Goal: Transaction & Acquisition: Purchase product/service

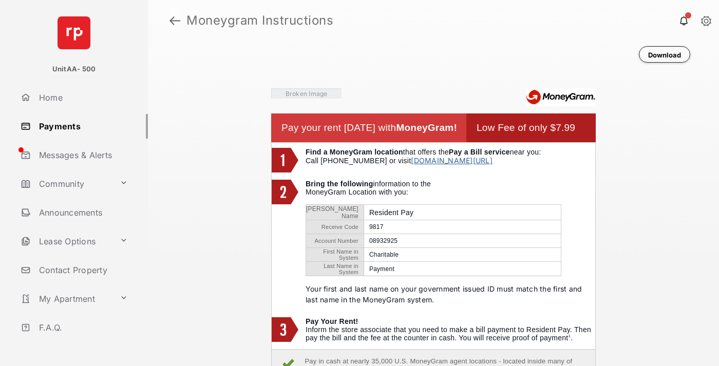
click at [175, 21] on link at bounding box center [174, 20] width 11 height 25
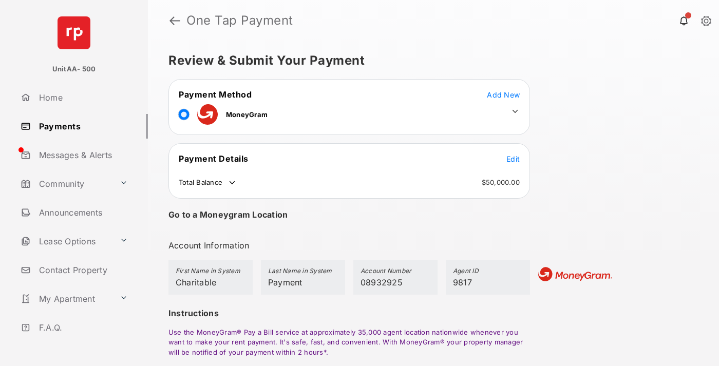
click at [513, 159] on span "Edit" at bounding box center [512, 159] width 13 height 9
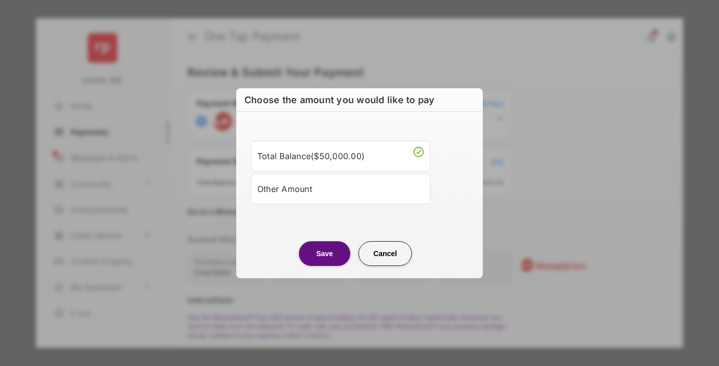
click at [340, 188] on div "Other Amount" at bounding box center [340, 188] width 166 height 17
type input "****"
click at [324, 266] on button "Save" at bounding box center [324, 253] width 51 height 25
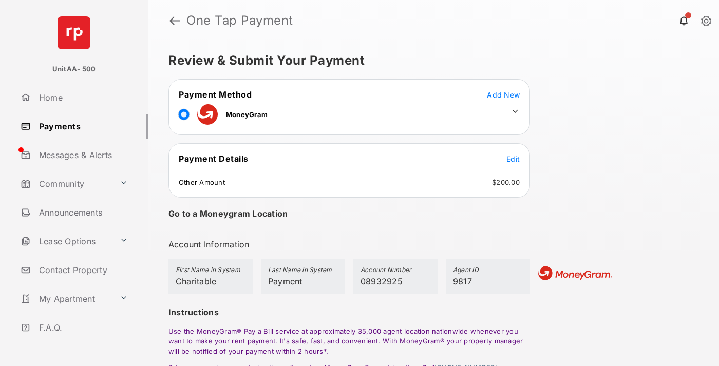
click at [515, 111] on icon at bounding box center [514, 111] width 9 height 9
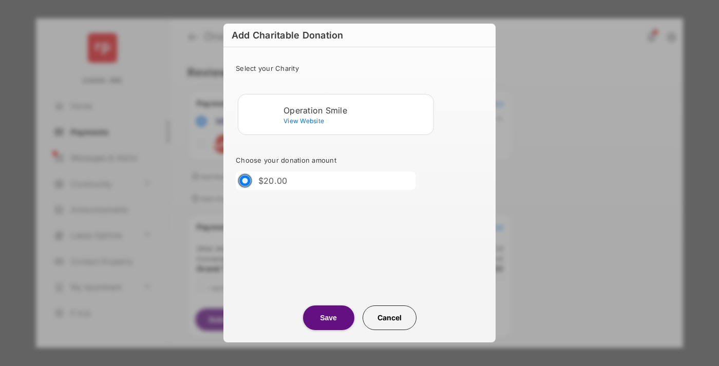
click at [356, 110] on div "Operation Smile" at bounding box center [356, 110] width 146 height 9
click at [328, 318] on button "Save" at bounding box center [328, 317] width 51 height 25
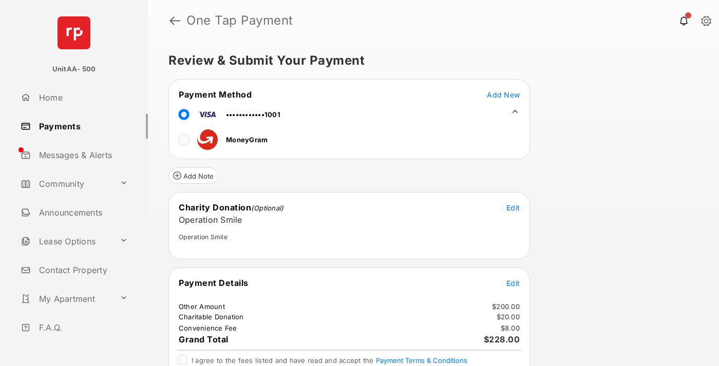
click at [513, 283] on span "Edit" at bounding box center [512, 283] width 13 height 9
